Goal: Transaction & Acquisition: Purchase product/service

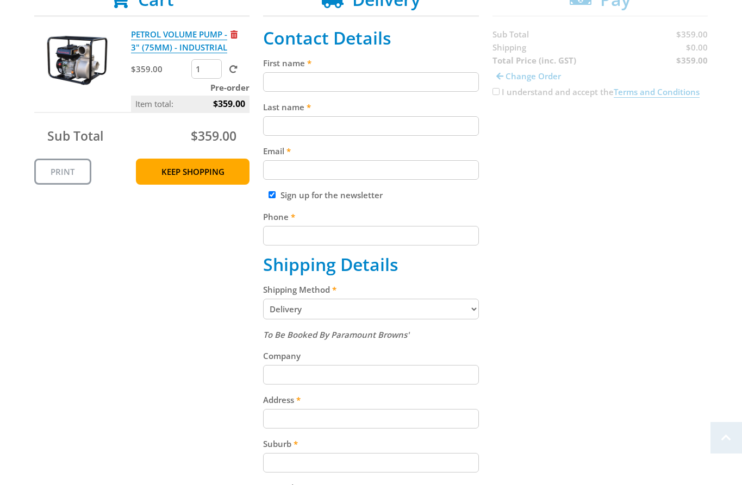
scroll to position [257, 0]
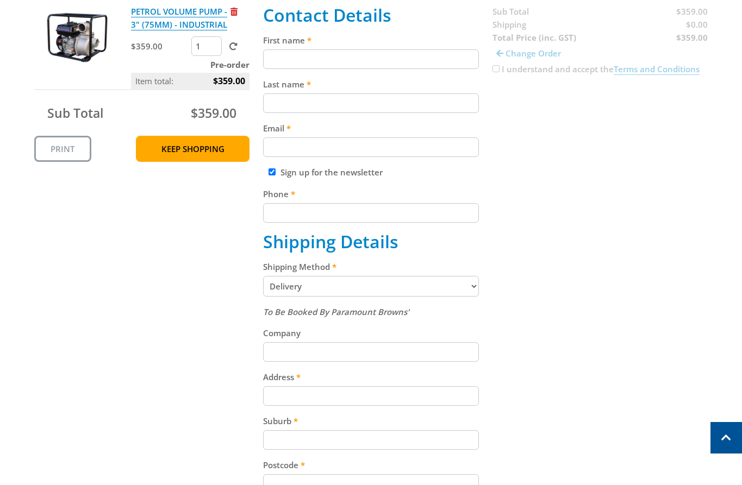
drag, startPoint x: 363, startPoint y: 53, endPoint x: 399, endPoint y: 96, distance: 56.0
click at [363, 53] on input "First name" at bounding box center [371, 59] width 216 height 20
click at [395, 99] on input "Last name" at bounding box center [371, 103] width 216 height 20
paste input "[PERSON_NAME]"
type input "[PERSON_NAME]"
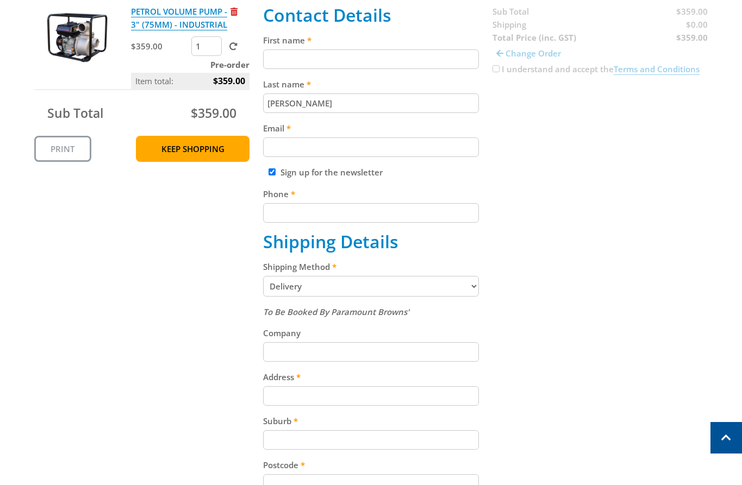
click at [368, 154] on input "Email" at bounding box center [371, 148] width 216 height 20
paste input "[EMAIL_ADDRESS][DOMAIN_NAME]"
type input "[EMAIL_ADDRESS][DOMAIN_NAME]"
click at [547, 190] on div "Cart PETROL VOLUME PUMP - 3" (75MM) - INDUSTRIAL $359.00 1 Pre-order Item total…" at bounding box center [371, 343] width 674 height 754
click at [386, 221] on input "Phone" at bounding box center [371, 213] width 216 height 20
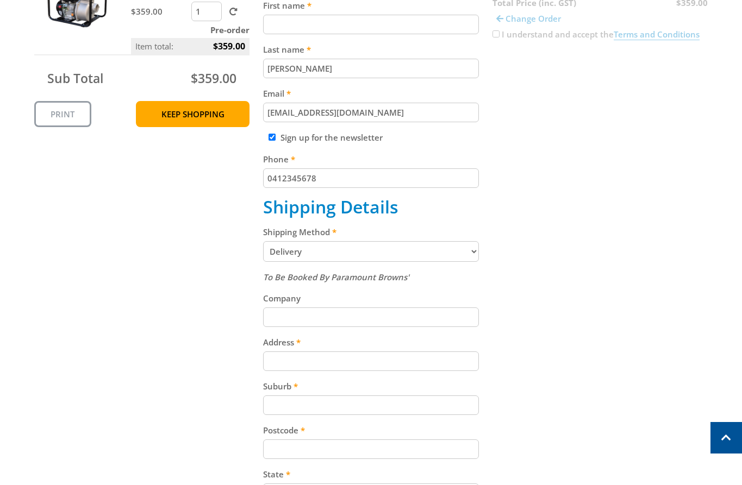
scroll to position [298, 0]
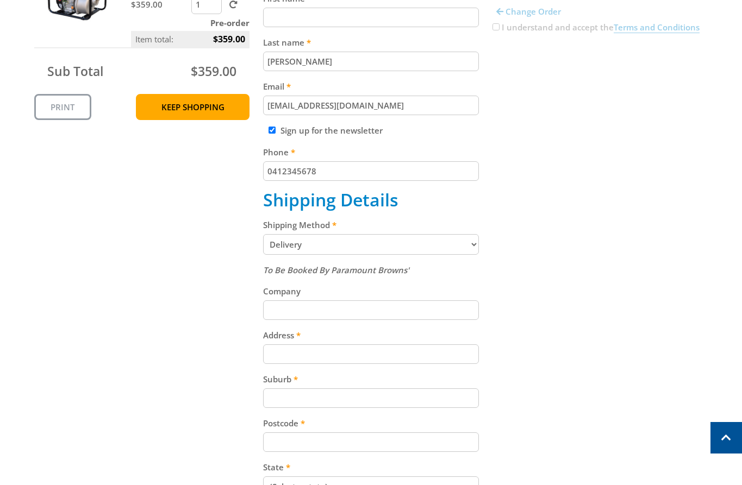
type input "0412345678"
click at [434, 249] on select "Pickup from Gepps Cross Delivery" at bounding box center [371, 244] width 216 height 21
select select "Pickup"
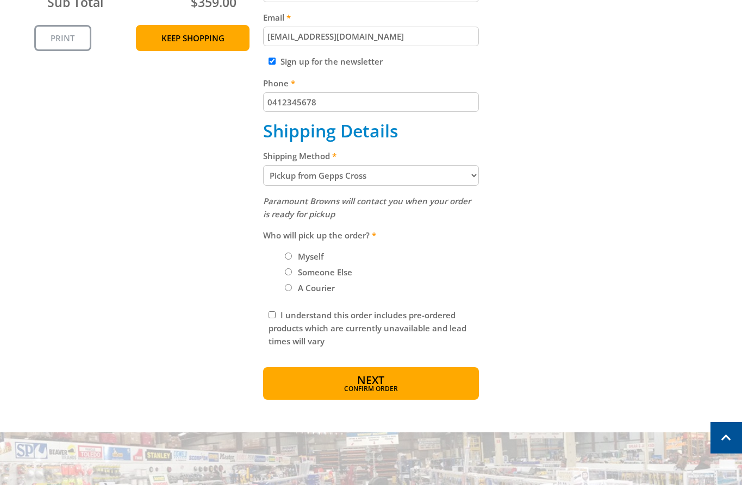
scroll to position [369, 0]
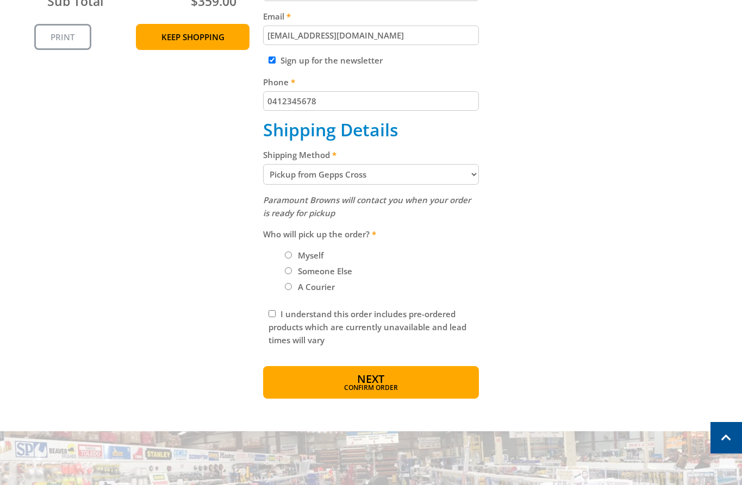
click at [313, 259] on label "Myself" at bounding box center [310, 255] width 33 height 18
click at [292, 259] on input "Myself" at bounding box center [288, 255] width 7 height 7
radio input "true"
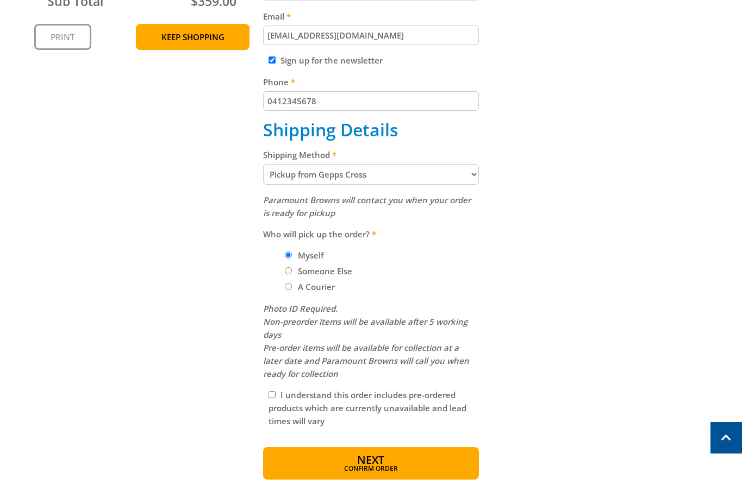
click at [378, 182] on select "Pickup from Gepps Cross Delivery" at bounding box center [371, 174] width 216 height 21
select select "Delivery"
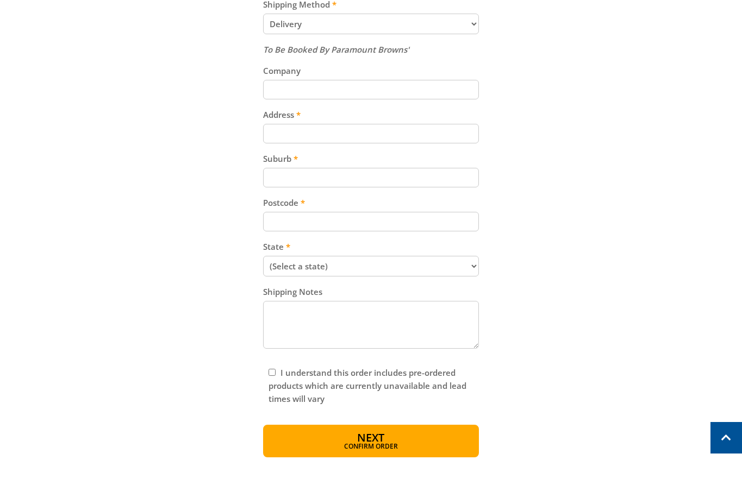
scroll to position [527, 0]
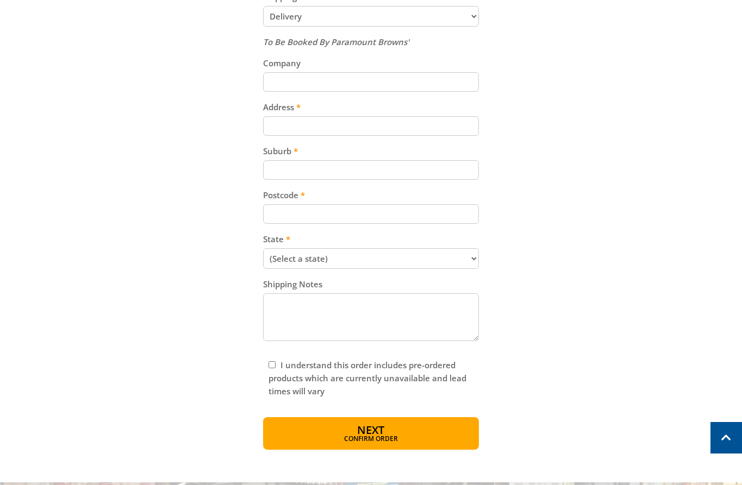
drag, startPoint x: 333, startPoint y: 131, endPoint x: 438, endPoint y: 134, distance: 104.9
click at [336, 132] on input "Address" at bounding box center [371, 126] width 216 height 20
paste input "[STREET_ADDRESS]"
type input "[STREET_ADDRESS]"
click at [576, 151] on div "Cart PETROL VOLUME PUMP - 3" (75MM) - INDUSTRIAL $359.00 1 Pre-order Item total…" at bounding box center [371, 73] width 674 height 754
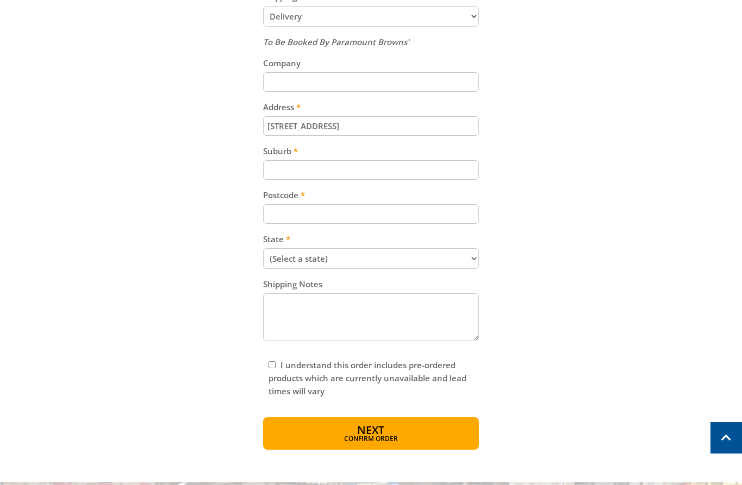
click at [338, 177] on input "Suburb" at bounding box center [371, 170] width 216 height 20
paste input "Gepps Cross"
type input "Gepps Cross"
click at [406, 211] on input "Postcode" at bounding box center [371, 214] width 216 height 20
paste input "5094"
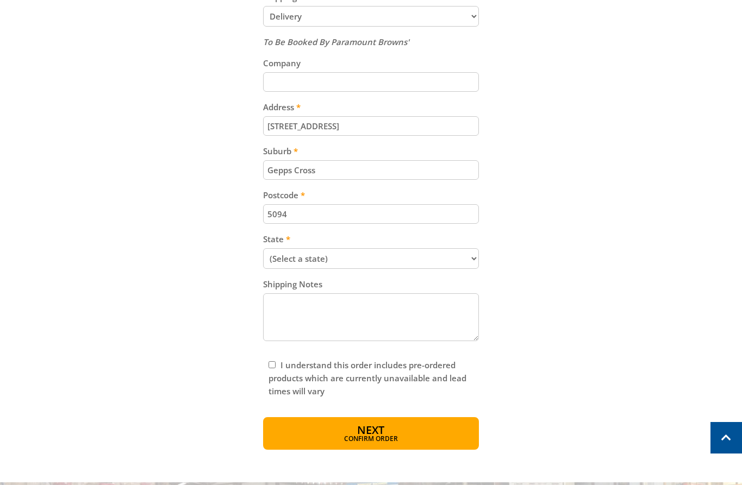
type input "5094"
click at [597, 182] on div "Cart PETROL VOLUME PUMP - 3" (75MM) - INDUSTRIAL $359.00 1 Pre-order Item total…" at bounding box center [371, 73] width 674 height 754
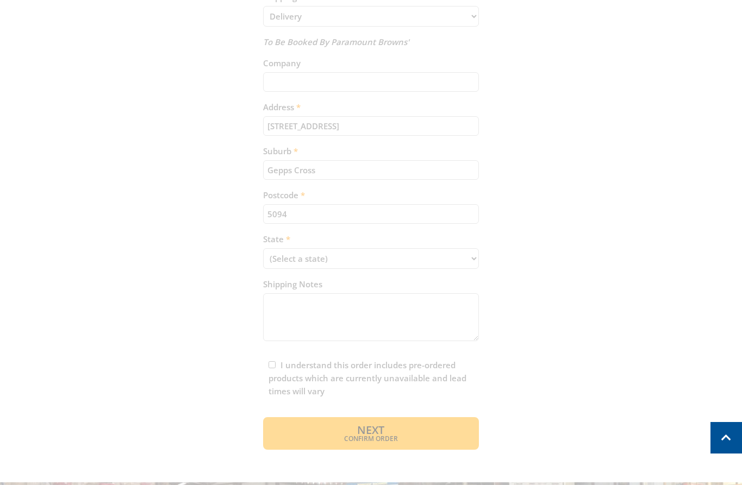
click at [426, 261] on div "Cart PETROL VOLUME PUMP - 3" (75MM) - INDUSTRIAL $359.00 1 Pre-order Item total…" at bounding box center [371, 73] width 674 height 754
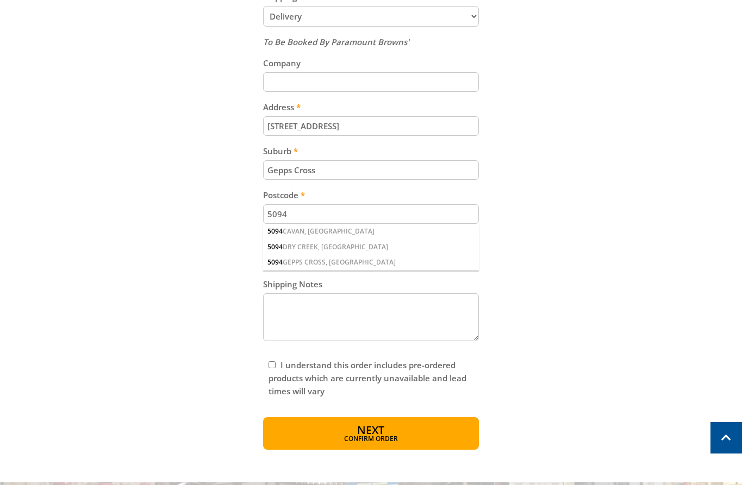
click at [572, 205] on div "Cart PETROL VOLUME PUMP - 3" (75MM) - INDUSTRIAL $359.00 1 Pre-order Item total…" at bounding box center [371, 73] width 674 height 754
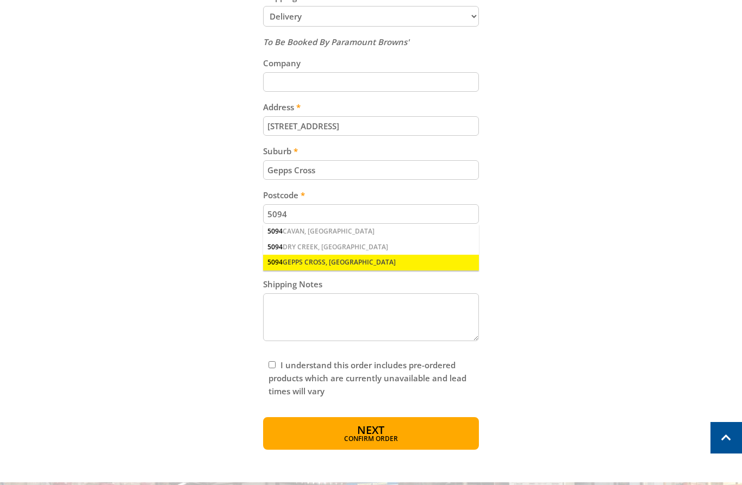
click at [321, 257] on div "5094 GEPPS CROSS, [GEOGRAPHIC_DATA]" at bounding box center [371, 262] width 216 height 15
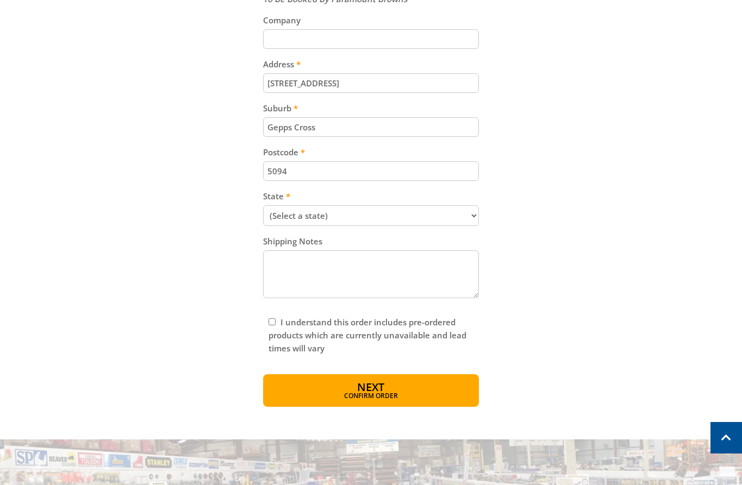
scroll to position [599, 0]
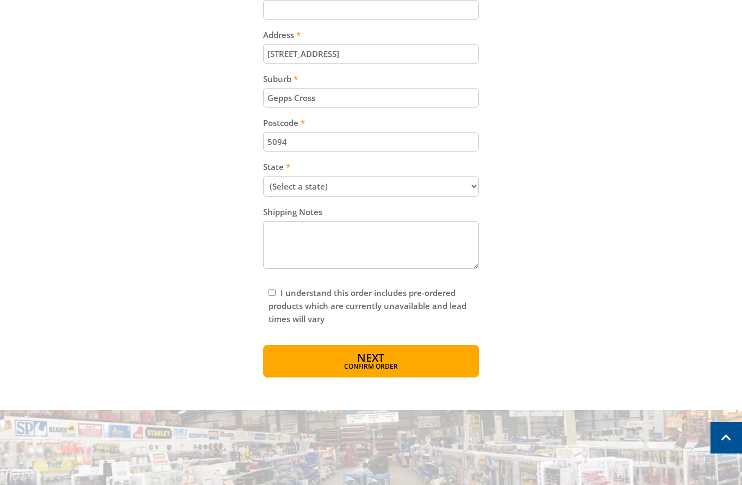
click at [344, 196] on select "(Select a state) [GEOGRAPHIC_DATA] [GEOGRAPHIC_DATA] [GEOGRAPHIC_DATA] [GEOGRAP…" at bounding box center [371, 186] width 216 height 21
select select "SA"
click at [263, 176] on select "(Select a state) [GEOGRAPHIC_DATA] [GEOGRAPHIC_DATA] [GEOGRAPHIC_DATA] [GEOGRAP…" at bounding box center [371, 186] width 216 height 21
click at [406, 366] on span "Confirm order" at bounding box center [370, 368] width 169 height 7
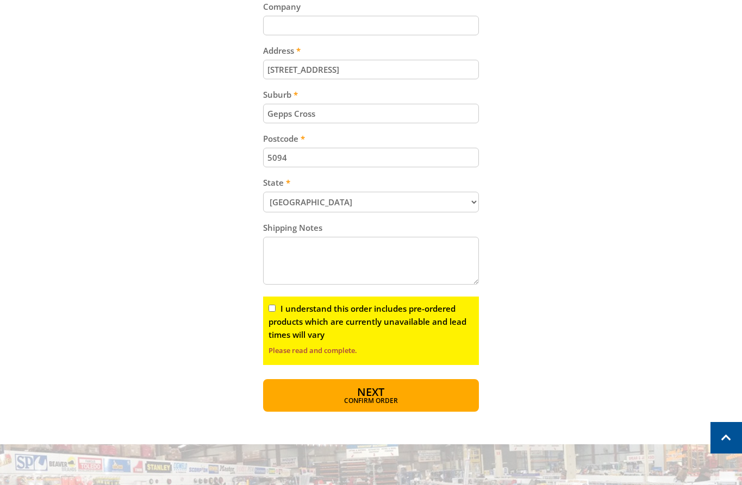
scroll to position [73, 0]
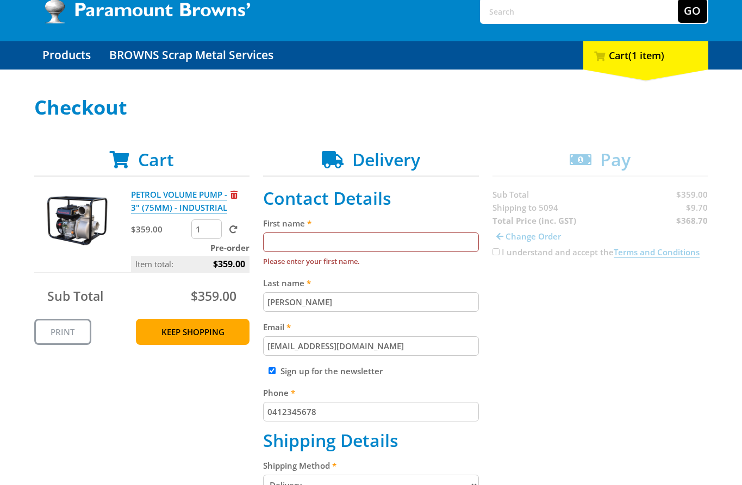
drag, startPoint x: 336, startPoint y: 237, endPoint x: 540, endPoint y: 338, distance: 227.8
click at [347, 242] on input "First name" at bounding box center [371, 243] width 216 height 20
paste input "[PERSON_NAME]"
type input "[PERSON_NAME]"
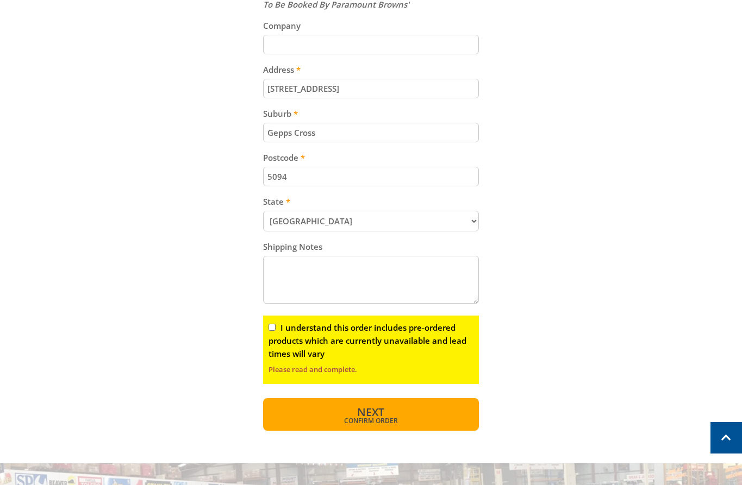
scroll to position [677, 0]
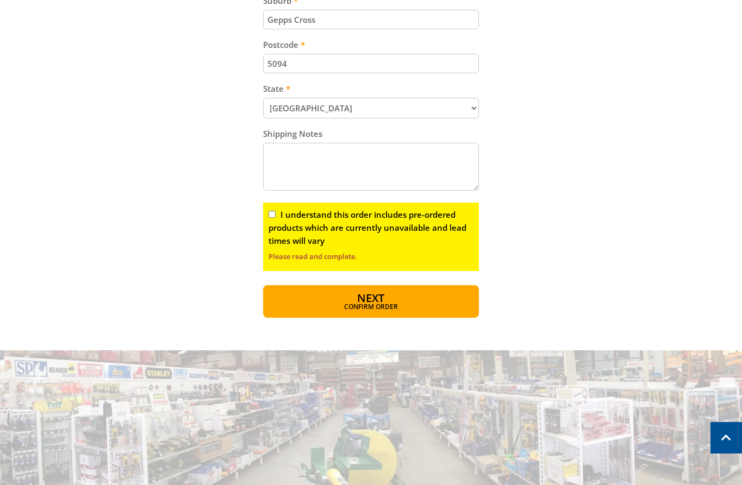
click at [272, 213] on input "I understand this order includes pre-ordered products which are currently unava…" at bounding box center [272, 214] width 7 height 7
checkbox input "true"
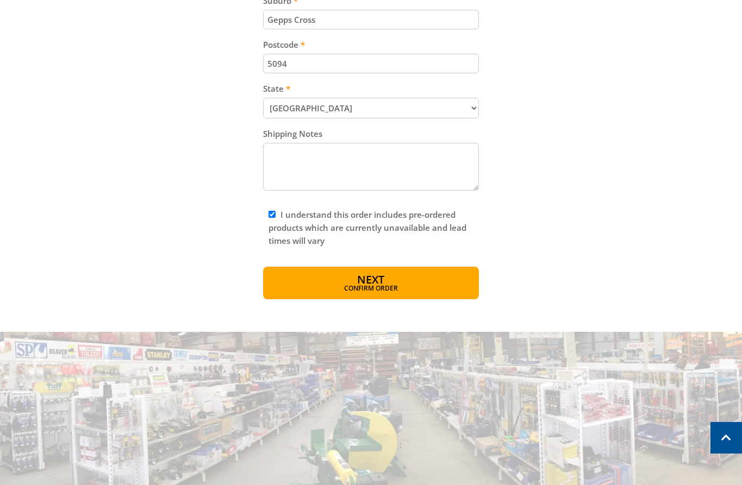
click at [407, 303] on div "OPEN [DATE] 8:00am - 5:00pm Trading Hours Hardware & Machinery Tue 8:00am - 5:0…" at bounding box center [371, 44] width 742 height 1443
click at [392, 291] on span "Confirm order" at bounding box center [370, 289] width 169 height 7
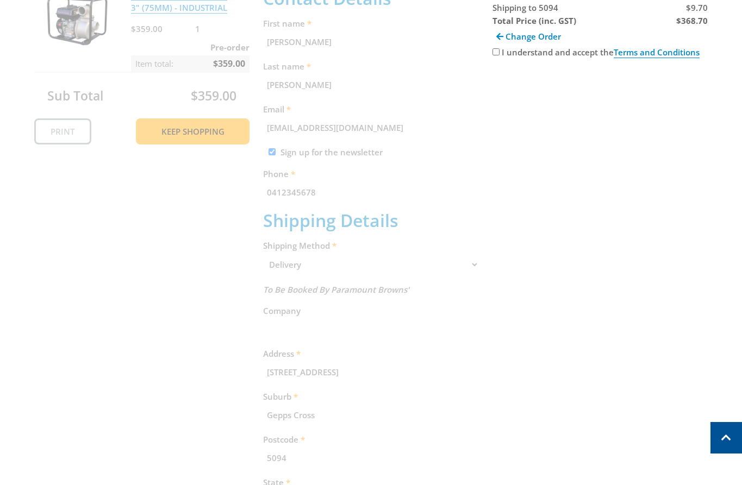
scroll to position [223, 0]
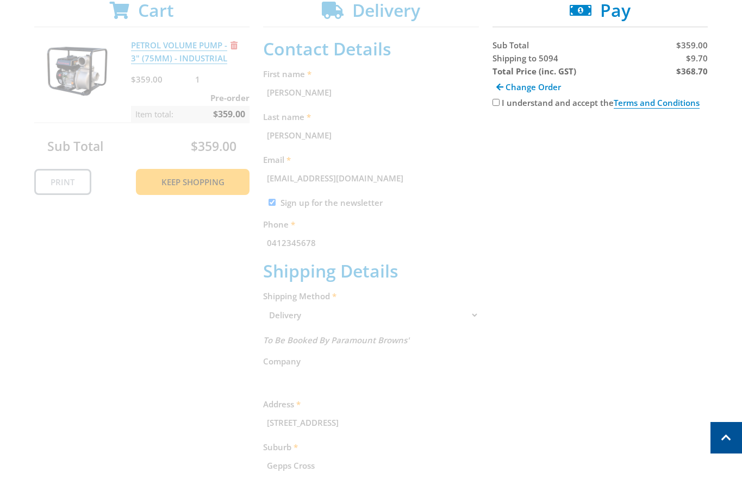
click at [697, 63] on span "$9.70" at bounding box center [697, 58] width 22 height 11
copy span "9.70"
click at [545, 301] on div "Cart PETROL VOLUME PUMP - 3" (75MM) - INDUSTRIAL $359.00 1 Pre-order Item total…" at bounding box center [371, 371] width 674 height 742
click at [686, 68] on strong "$368.70" at bounding box center [692, 71] width 32 height 11
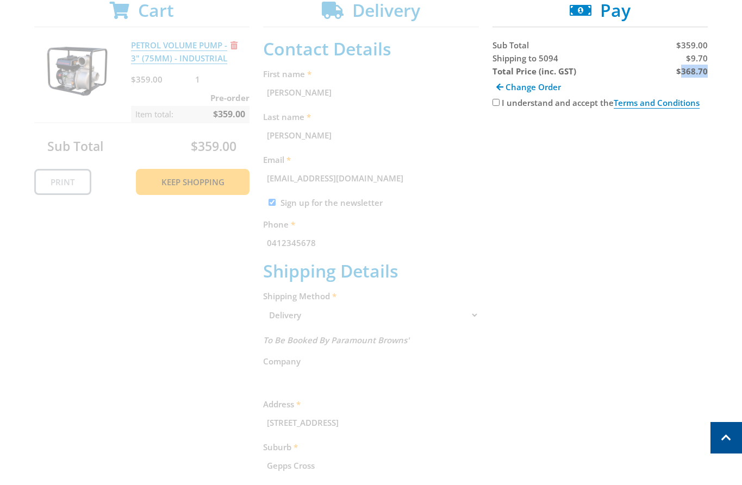
click at [686, 68] on strong "$368.70" at bounding box center [692, 71] width 32 height 11
copy strong "368.70"
click at [637, 359] on div "Cart PETROL VOLUME PUMP - 3" (75MM) - INDUSTRIAL $359.00 1 Pre-order Item total…" at bounding box center [371, 371] width 674 height 742
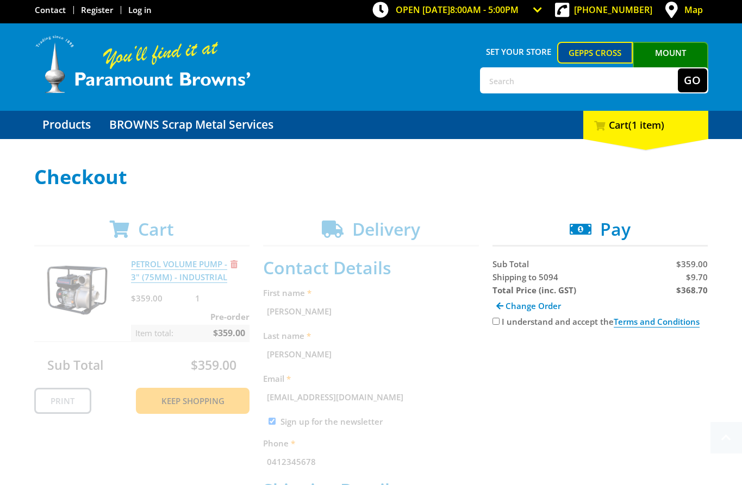
scroll to position [0, 0]
